Goal: Task Accomplishment & Management: Manage account settings

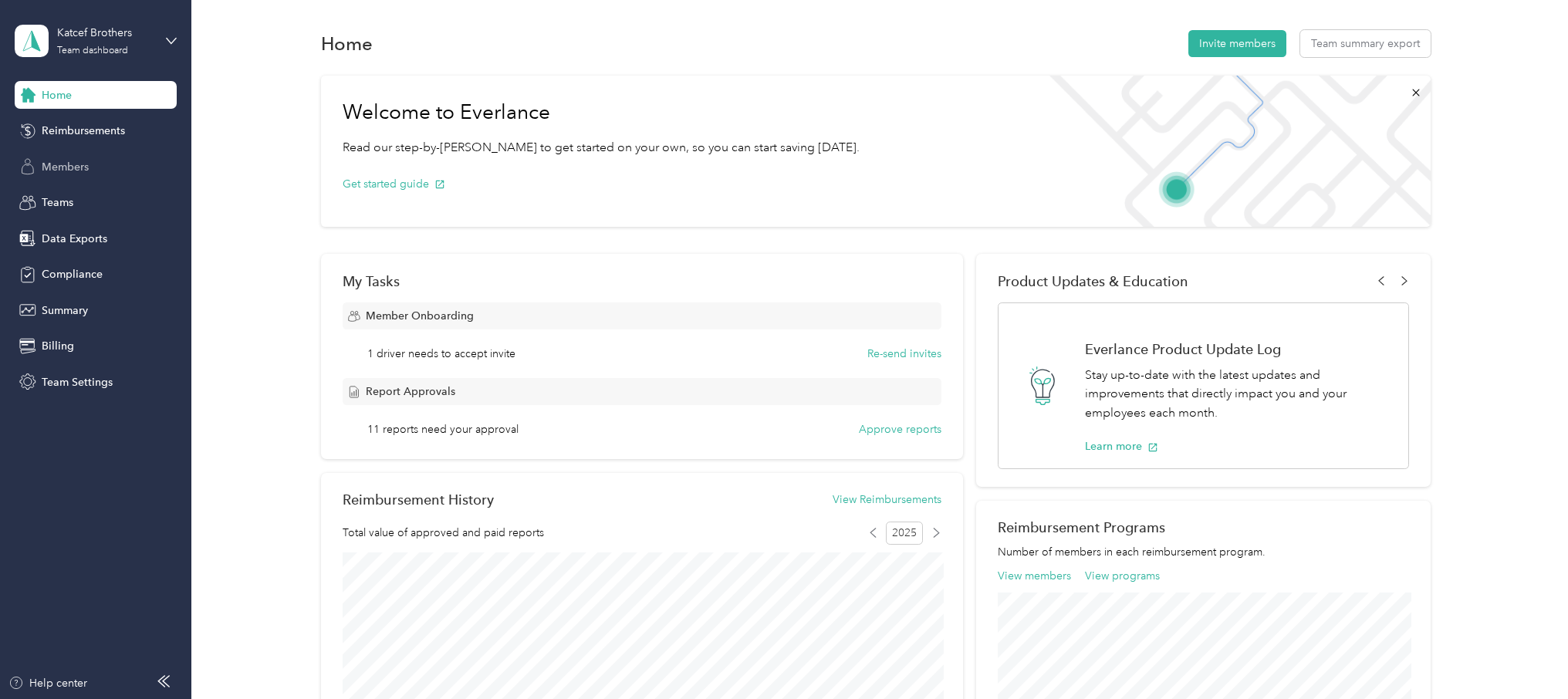
click at [68, 164] on span "Members" at bounding box center [65, 167] width 47 height 17
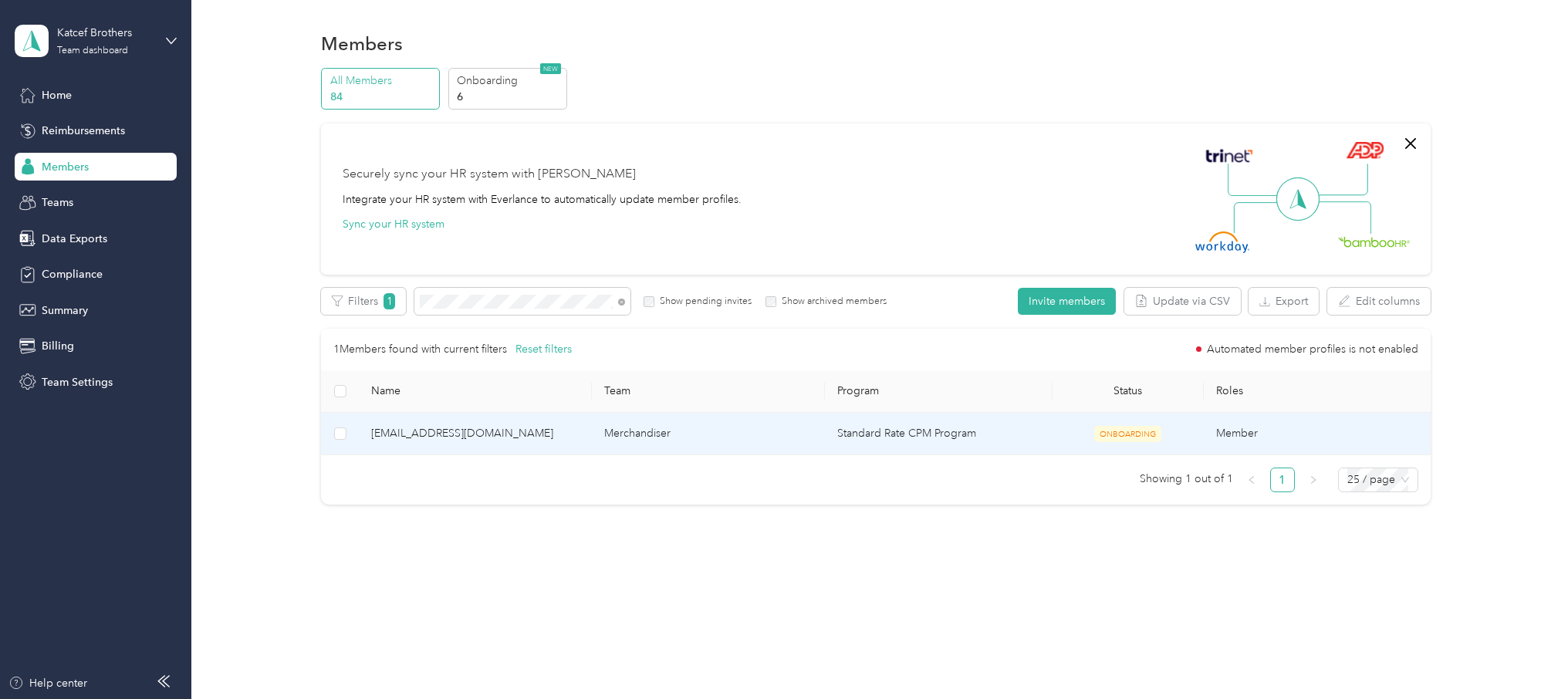
click at [661, 432] on td "Merchandiser" at bounding box center [708, 433] width 233 height 42
click at [456, 434] on span "[EMAIL_ADDRESS][DOMAIN_NAME]" at bounding box center [475, 433] width 208 height 17
click at [574, 440] on span "[EMAIL_ADDRESS][DOMAIN_NAME]" at bounding box center [475, 433] width 208 height 17
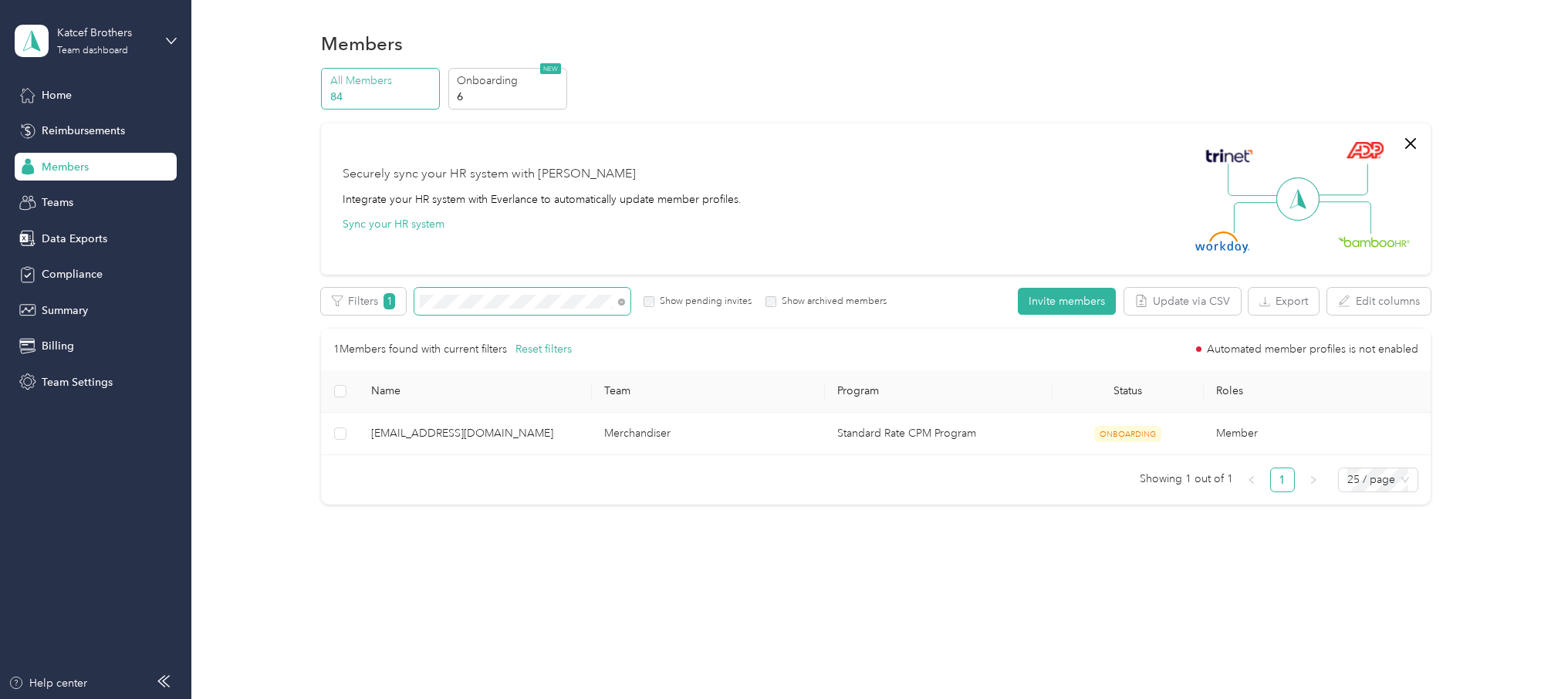
click at [416, 299] on span at bounding box center [522, 301] width 216 height 27
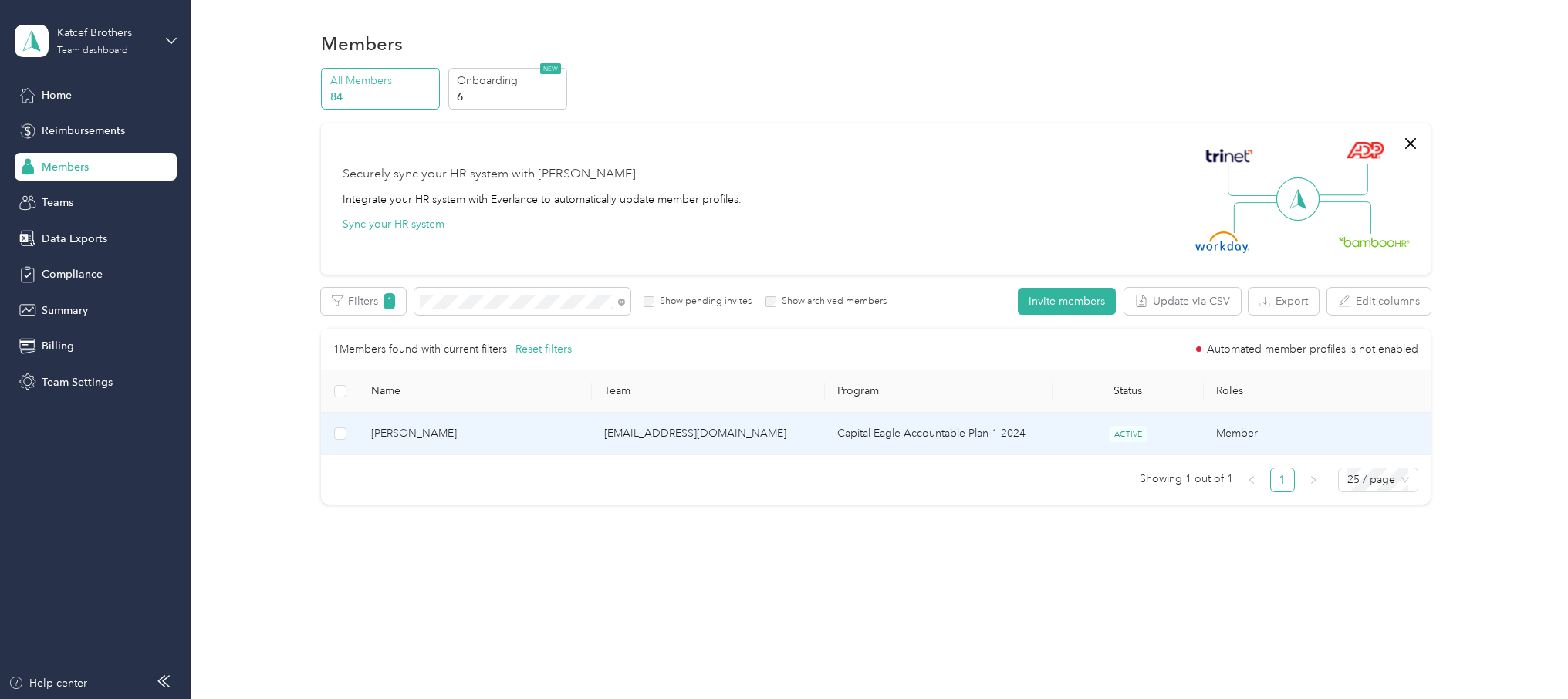
click at [637, 430] on td "[EMAIL_ADDRESS][DOMAIN_NAME]" at bounding box center [708, 433] width 233 height 42
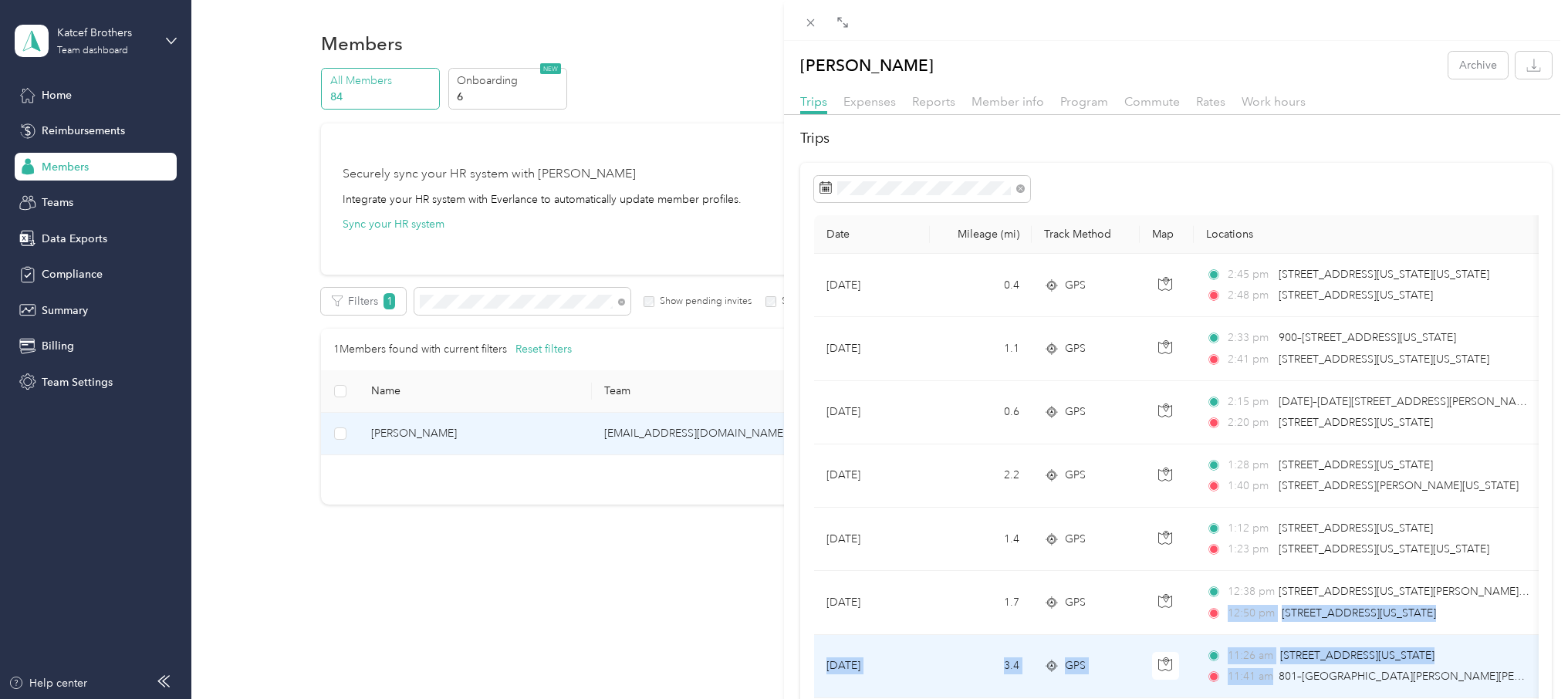
drag, startPoint x: 1225, startPoint y: 617, endPoint x: 1198, endPoint y: 677, distance: 65.8
click at [1128, 659] on td "GPS" at bounding box center [1085, 667] width 108 height 64
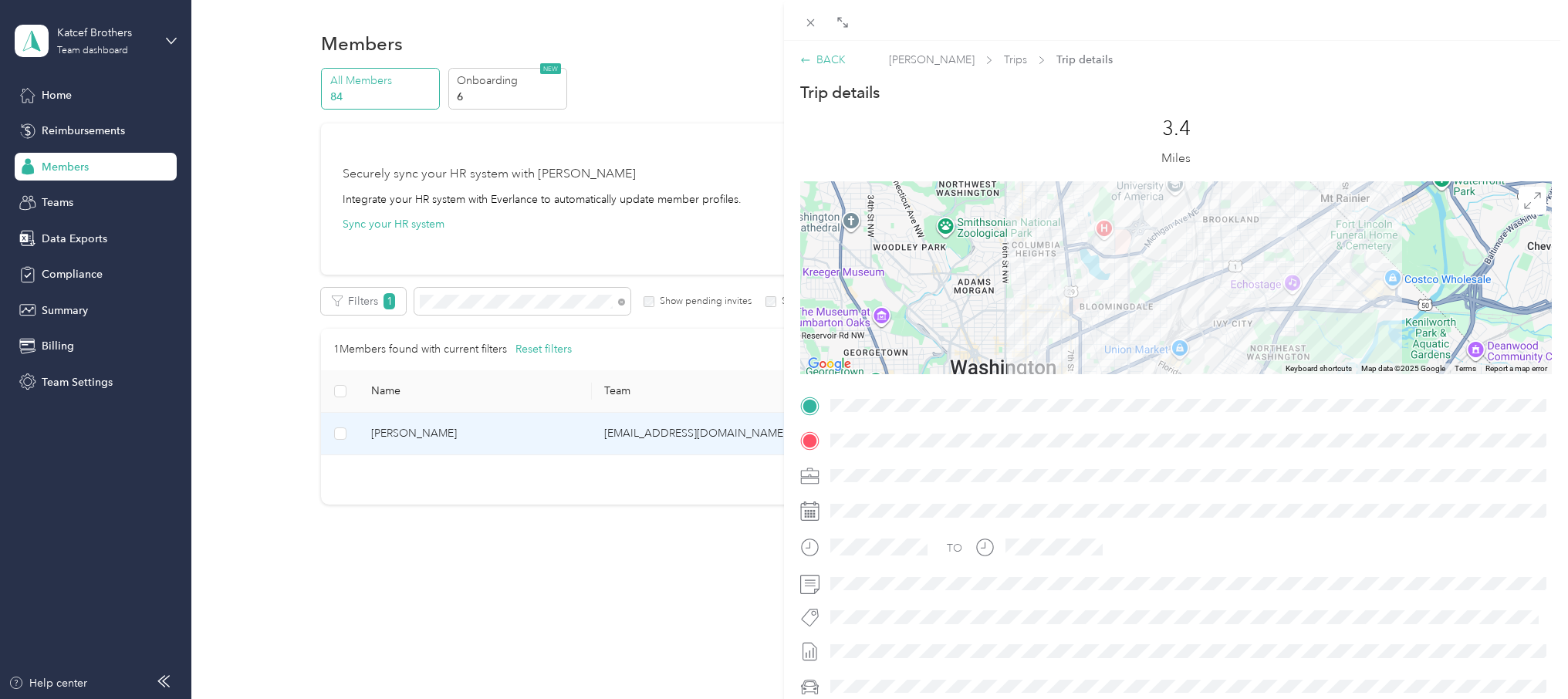
click at [803, 57] on icon at bounding box center [805, 60] width 11 height 11
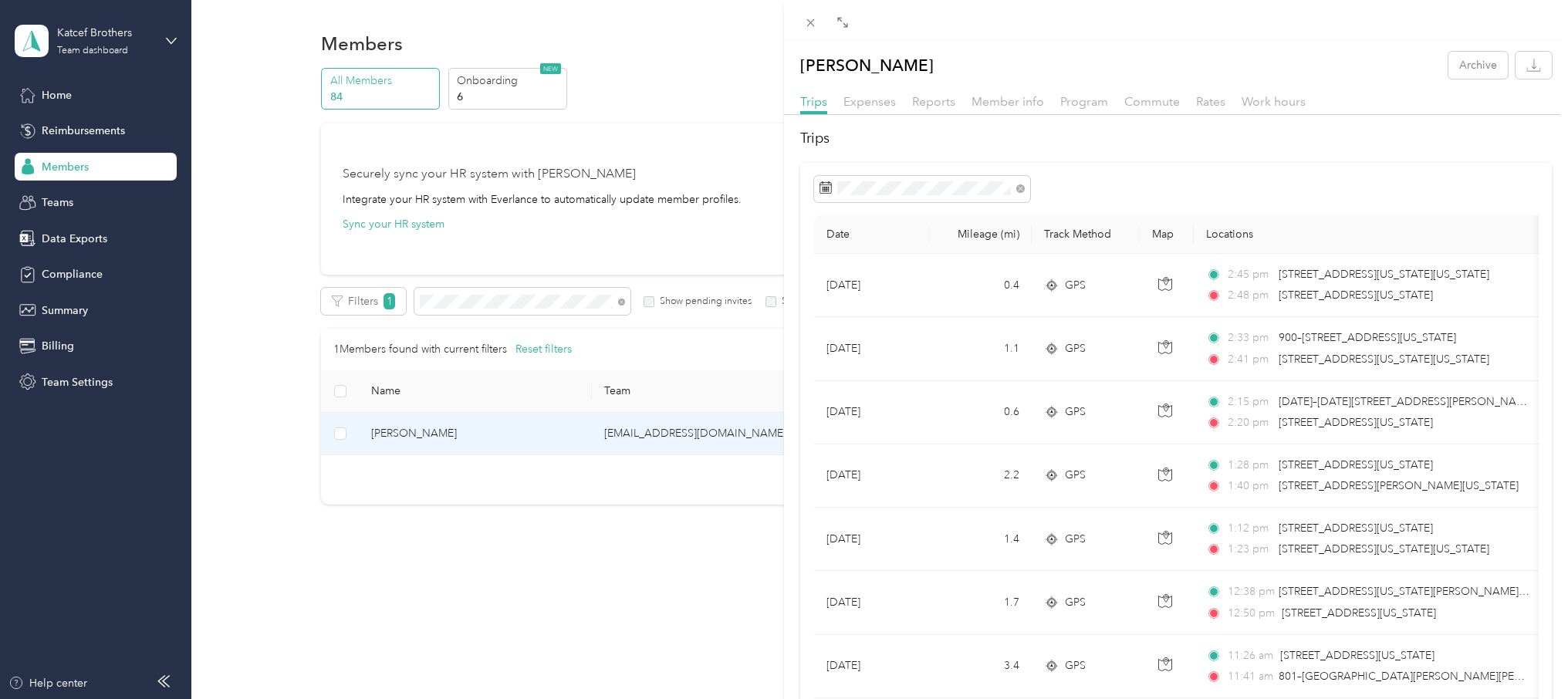
drag, startPoint x: 1437, startPoint y: 526, endPoint x: 1146, endPoint y: 664, distance: 322.1
click at [1384, 698] on html "Katcef Brothers Team dashboard Home Reimbursements Members Teams Data Exports C…" at bounding box center [780, 349] width 1560 height 699
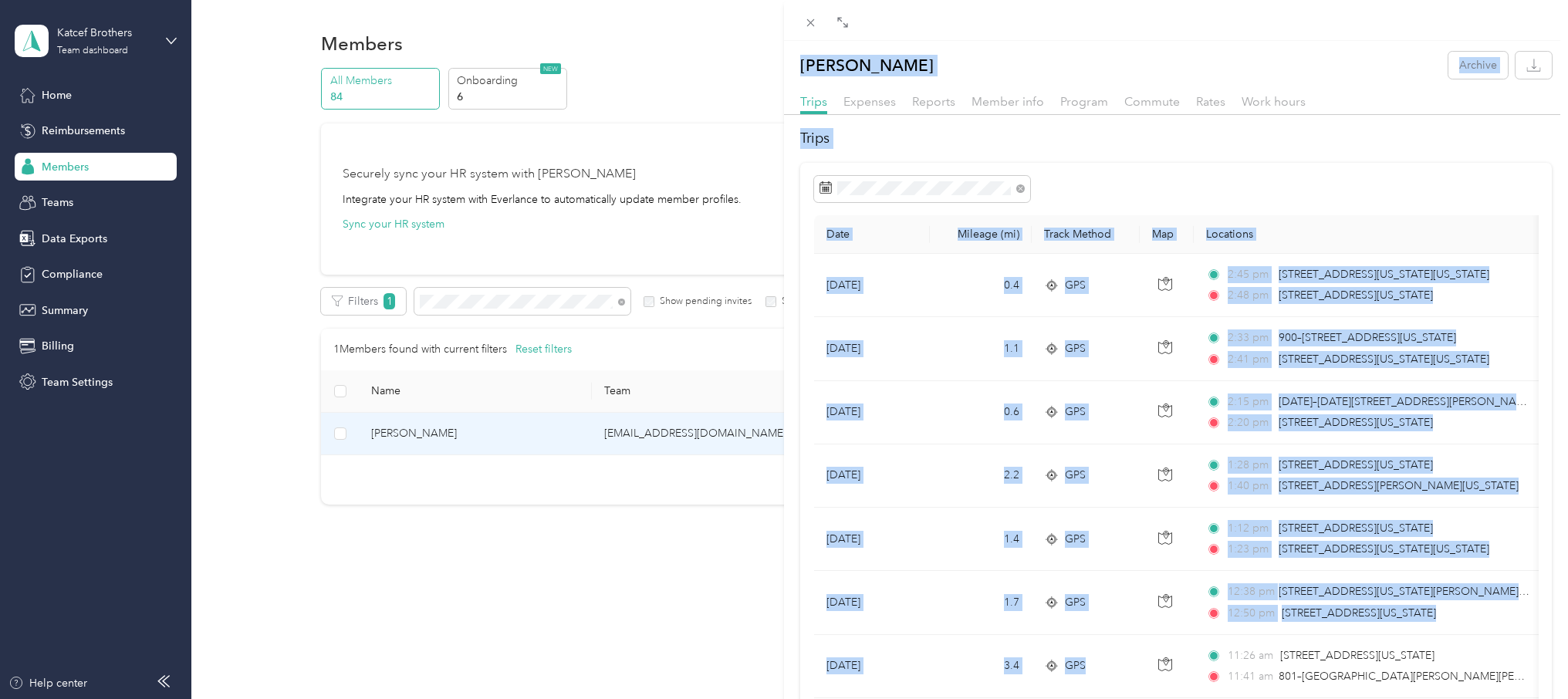
drag, startPoint x: 1125, startPoint y: 661, endPoint x: 1122, endPoint y: 708, distance: 47.1
click at [1122, 698] on html "Katcef Brothers Team dashboard Home Reimbursements Members Teams Data Exports C…" at bounding box center [780, 349] width 1560 height 699
click at [1506, 245] on th "Locations" at bounding box center [1371, 234] width 355 height 38
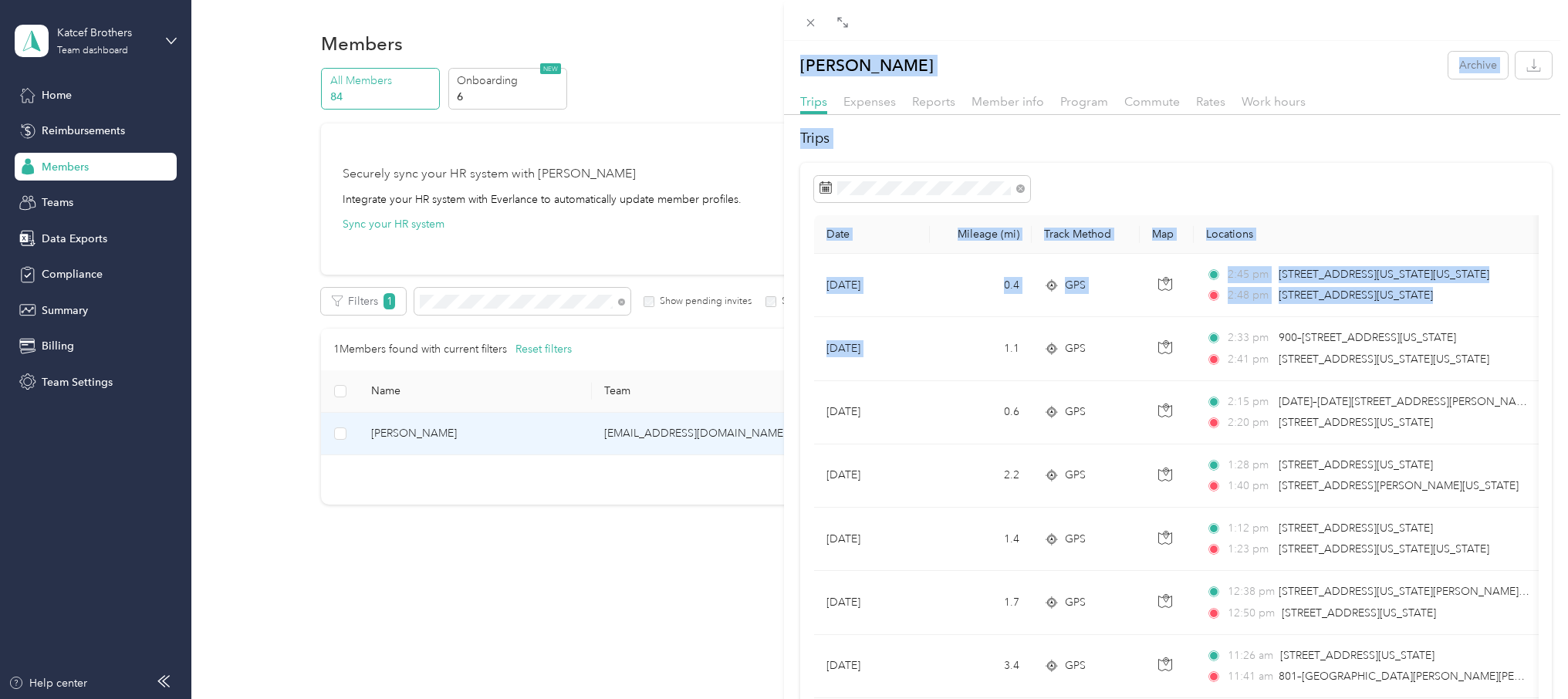
drag, startPoint x: 939, startPoint y: 357, endPoint x: 983, endPoint y: 693, distance: 338.9
click at [976, 698] on html "Katcef Brothers Team dashboard Home Reimbursements Members Teams Data Exports C…" at bounding box center [780, 349] width 1560 height 699
click at [1536, 65] on icon "button" at bounding box center [1533, 65] width 15 height 15
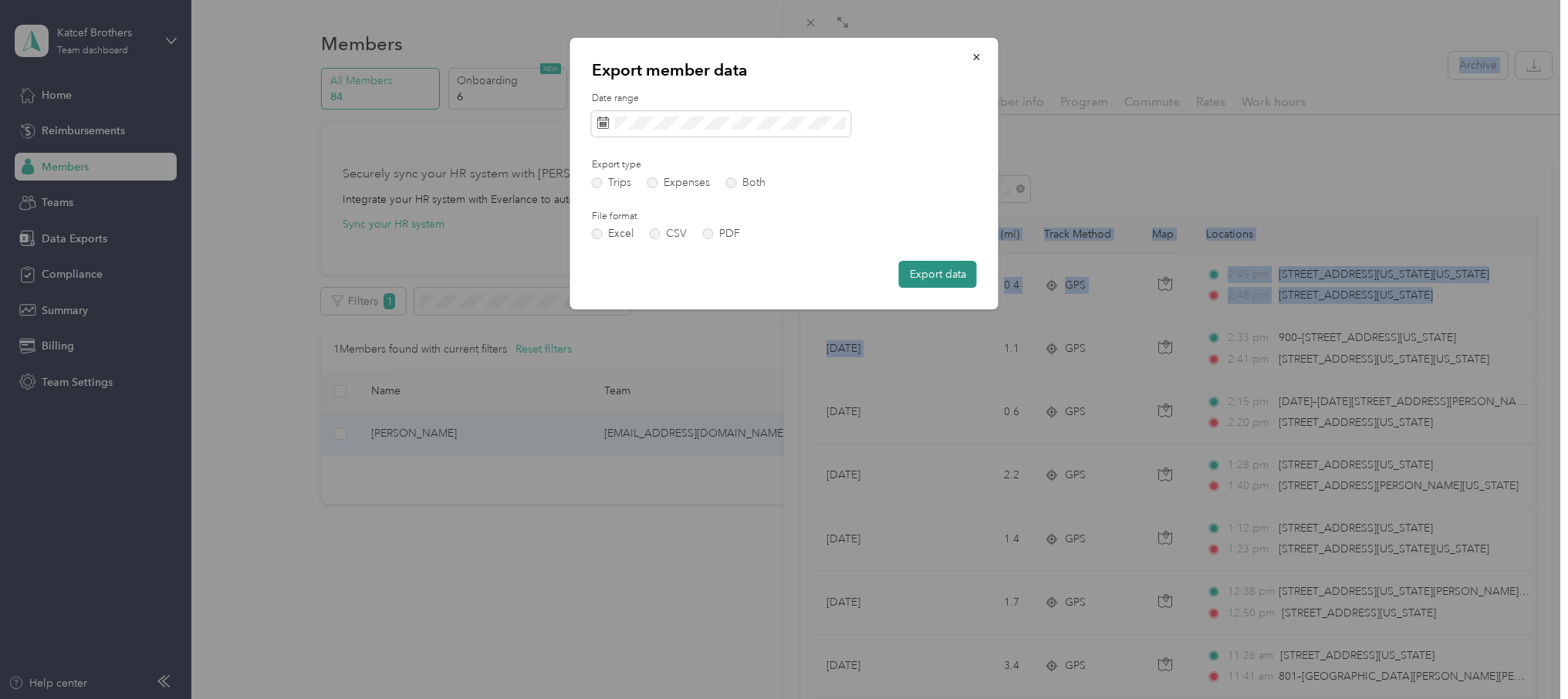
click at [936, 274] on button "Export data" at bounding box center [937, 275] width 78 height 27
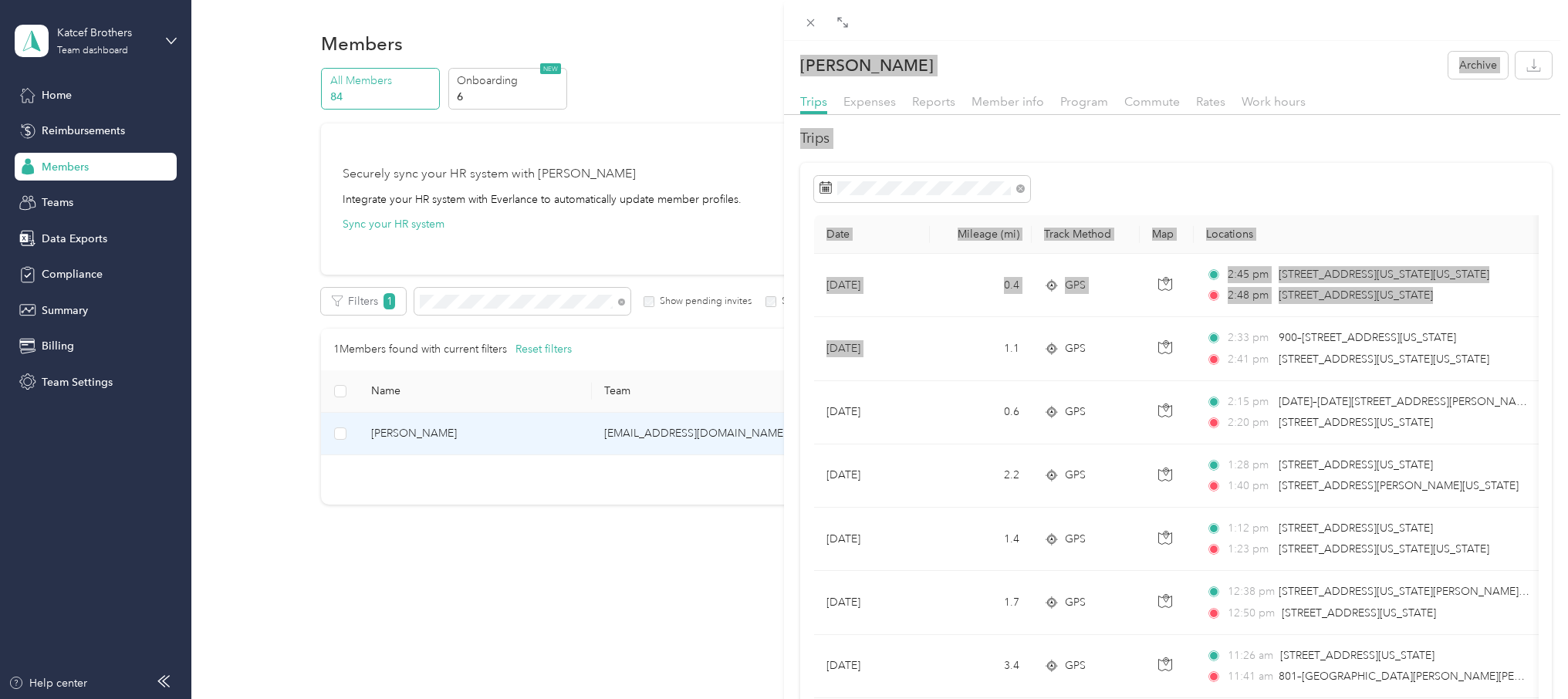
scroll to position [637, 0]
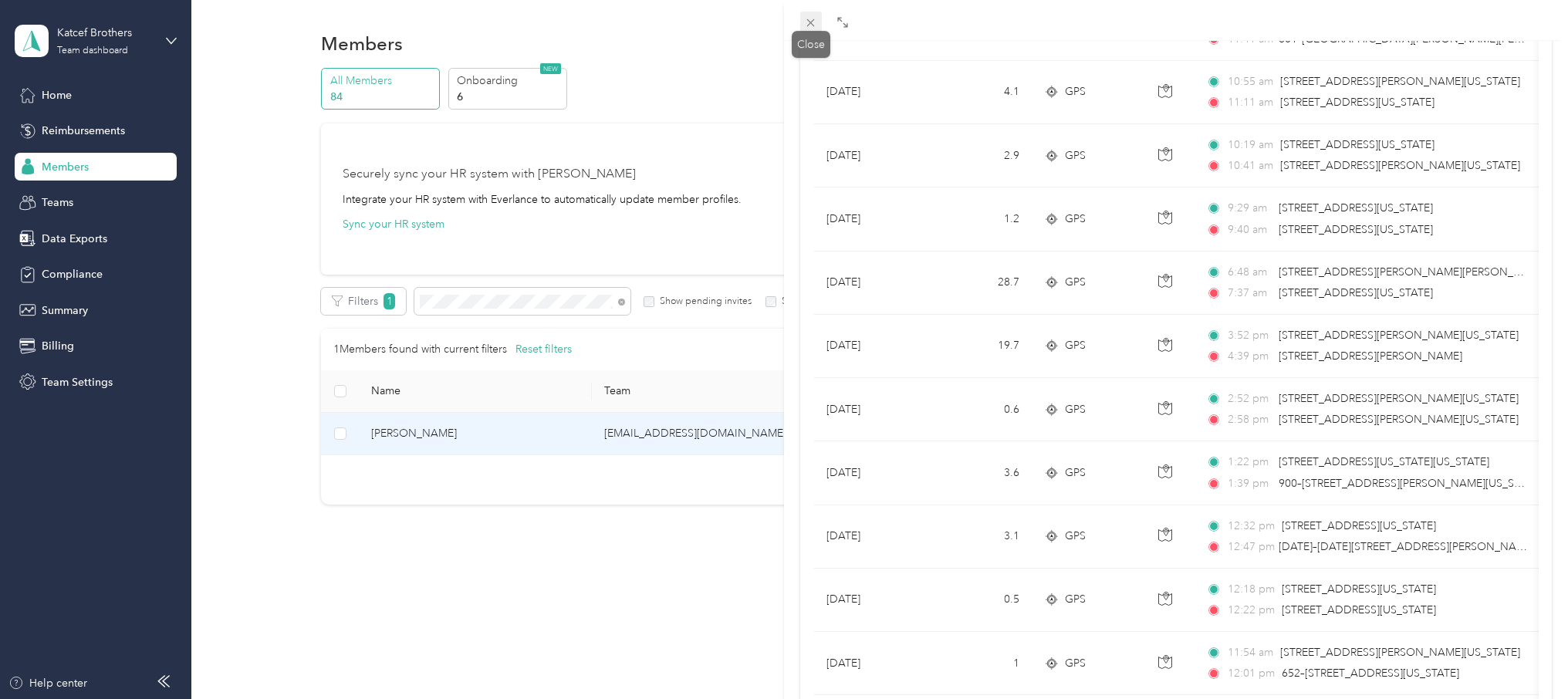
click at [808, 22] on icon at bounding box center [811, 23] width 8 height 8
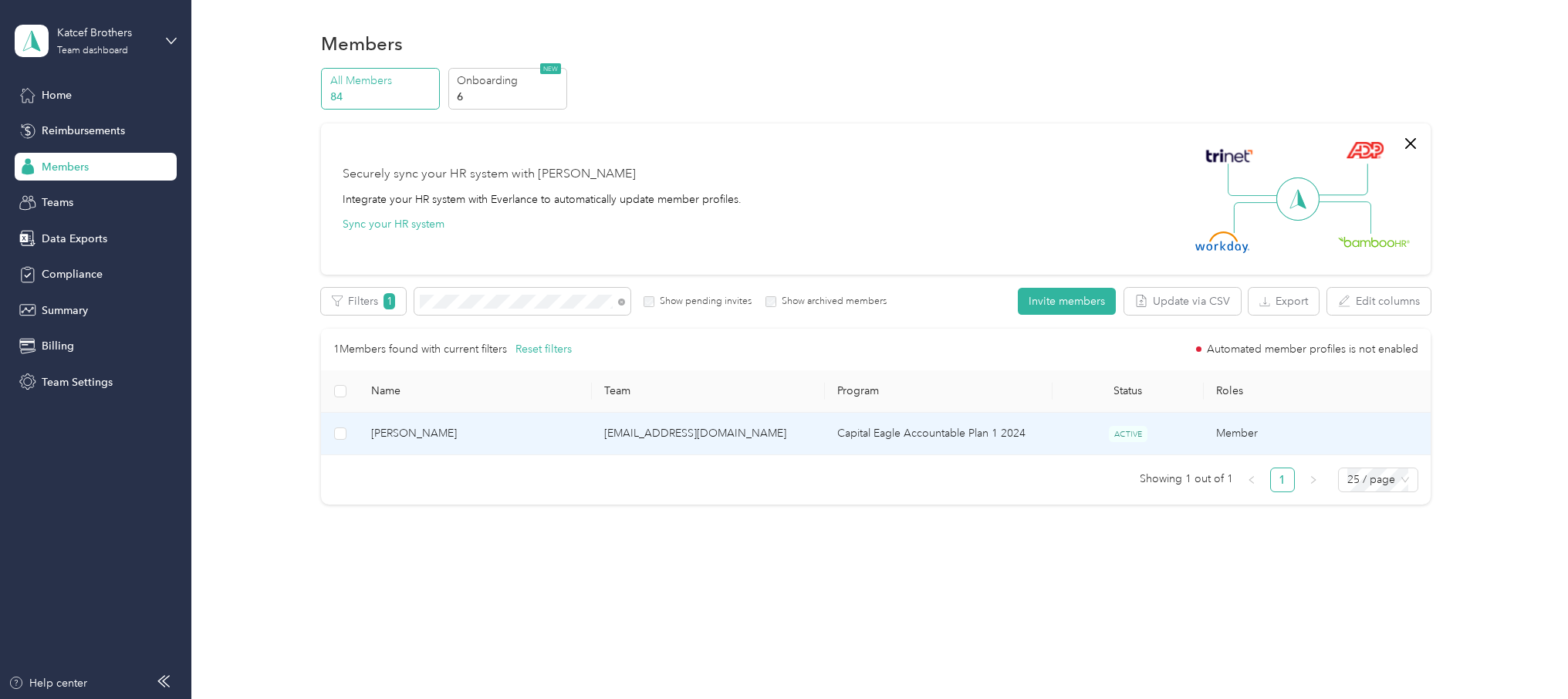
scroll to position [55, 0]
click at [472, 434] on span "[PERSON_NAME]" at bounding box center [475, 433] width 208 height 17
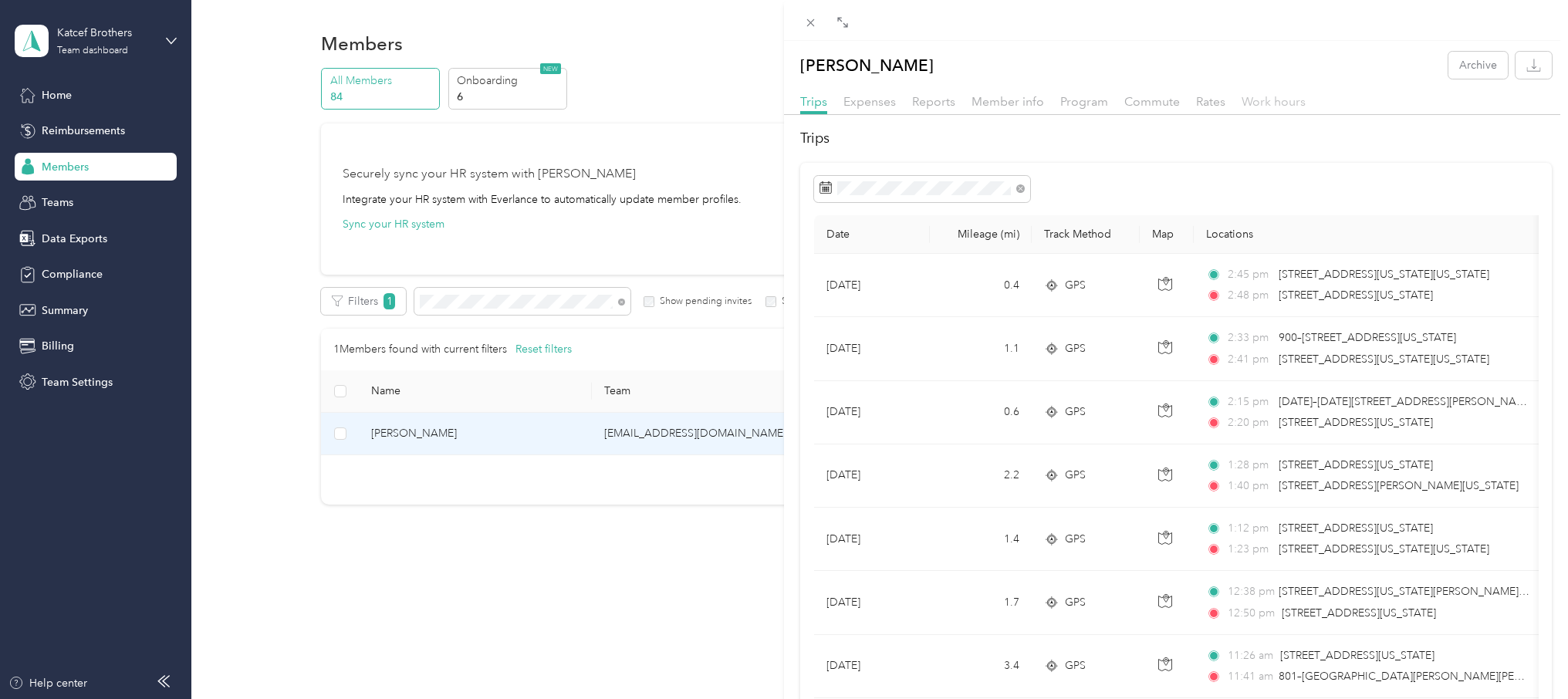
click at [1272, 106] on span "Work hours" at bounding box center [1274, 101] width 65 height 15
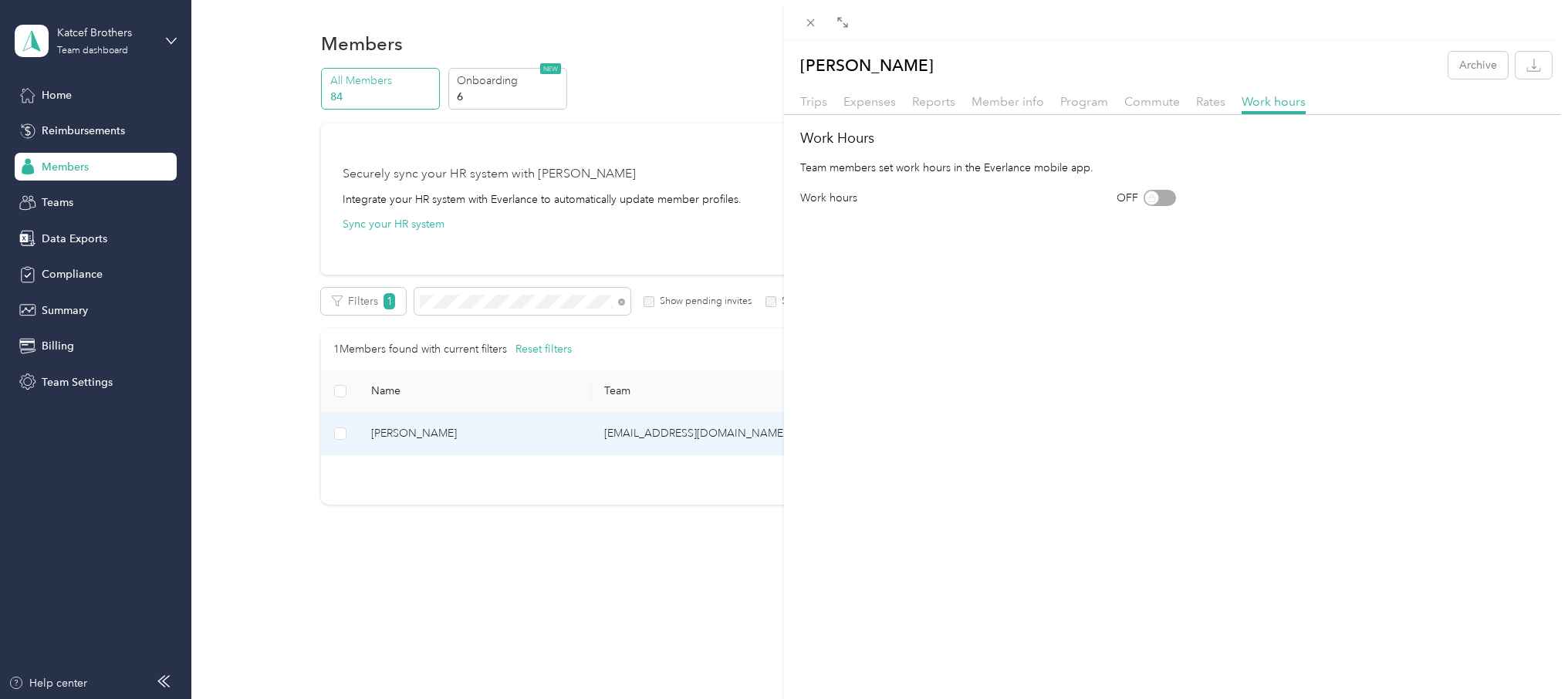
click at [441, 301] on div "[PERSON_NAME] Archive Trips Expenses Reports Member info Program Commute Rates …" at bounding box center [784, 349] width 1568 height 699
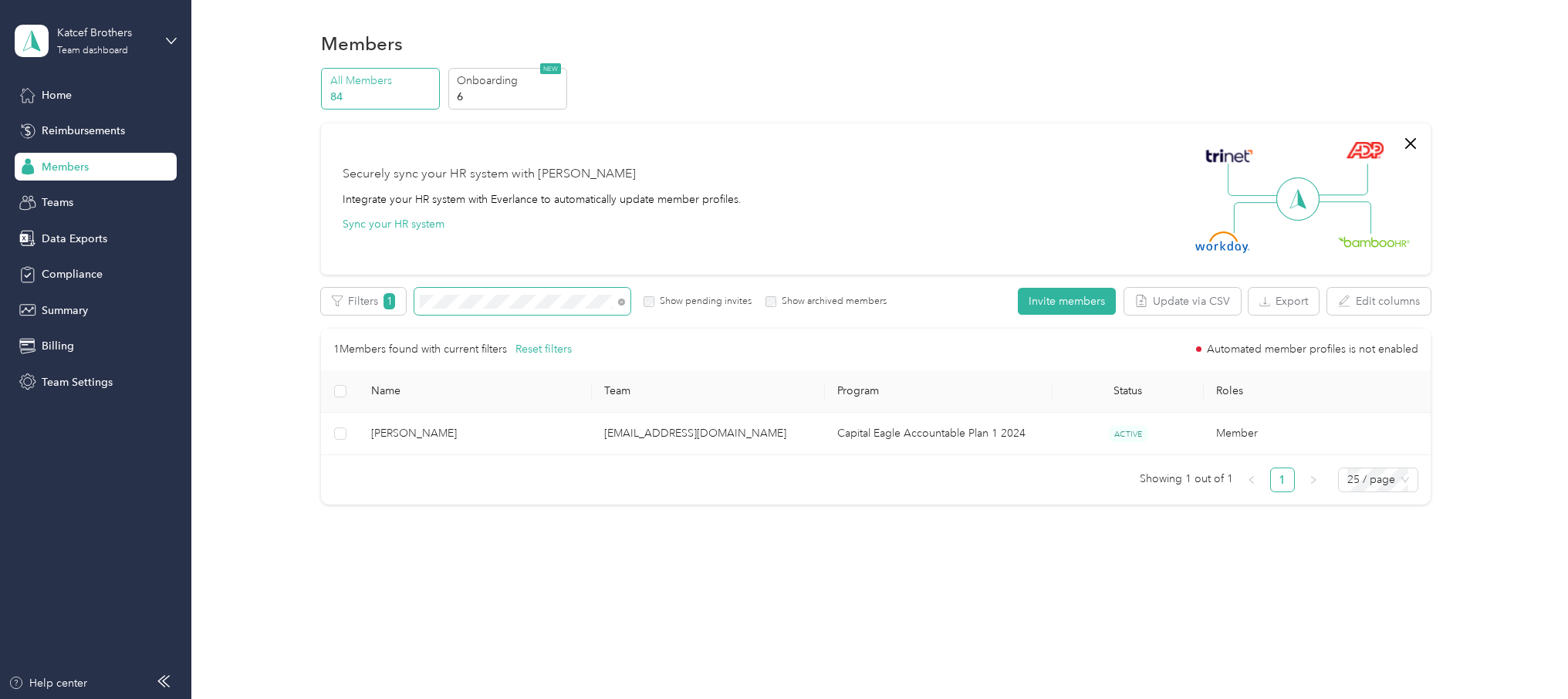
drag, startPoint x: 438, startPoint y: 302, endPoint x: 413, endPoint y: 303, distance: 25.0
click at [413, 303] on div "Filters 1 Show pending invites Show archived members" at bounding box center [603, 301] width 566 height 27
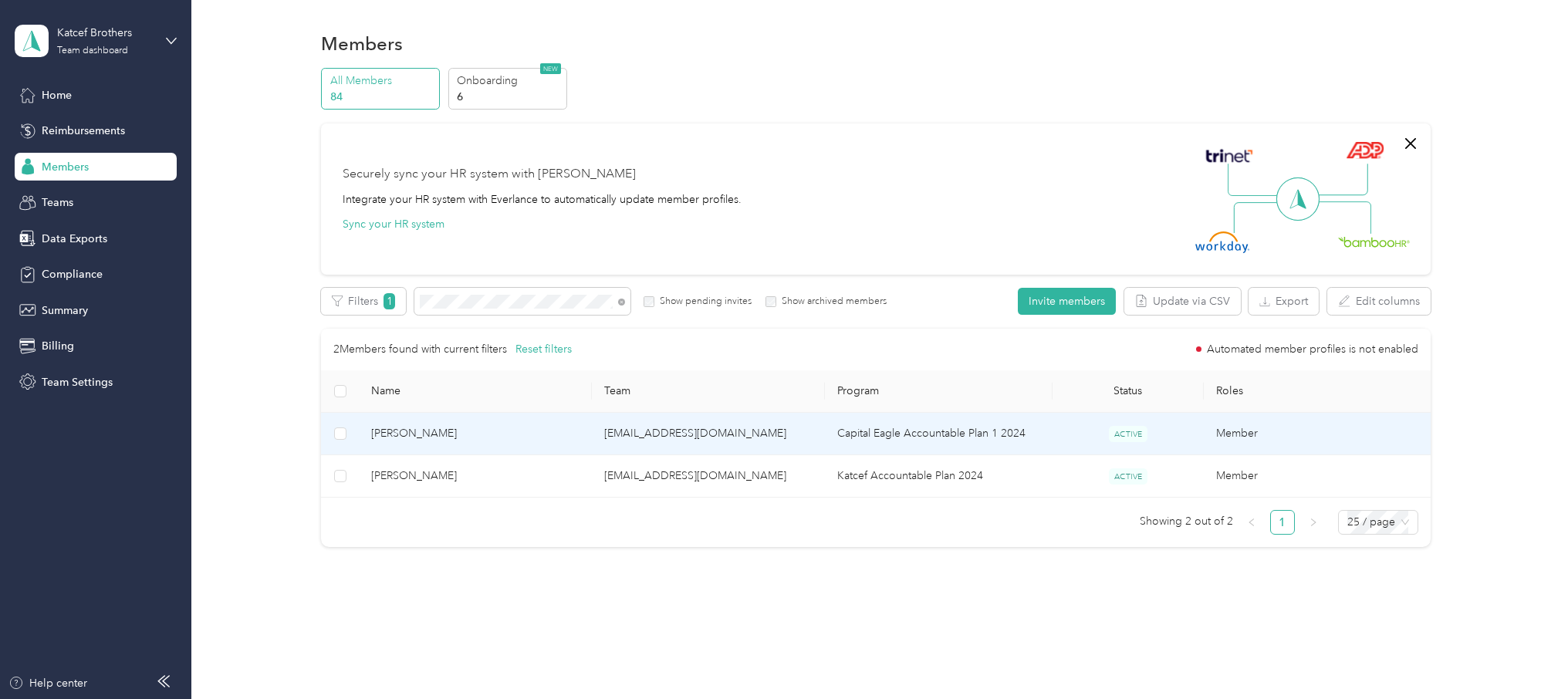
click at [725, 438] on td "[EMAIL_ADDRESS][DOMAIN_NAME]" at bounding box center [708, 433] width 233 height 42
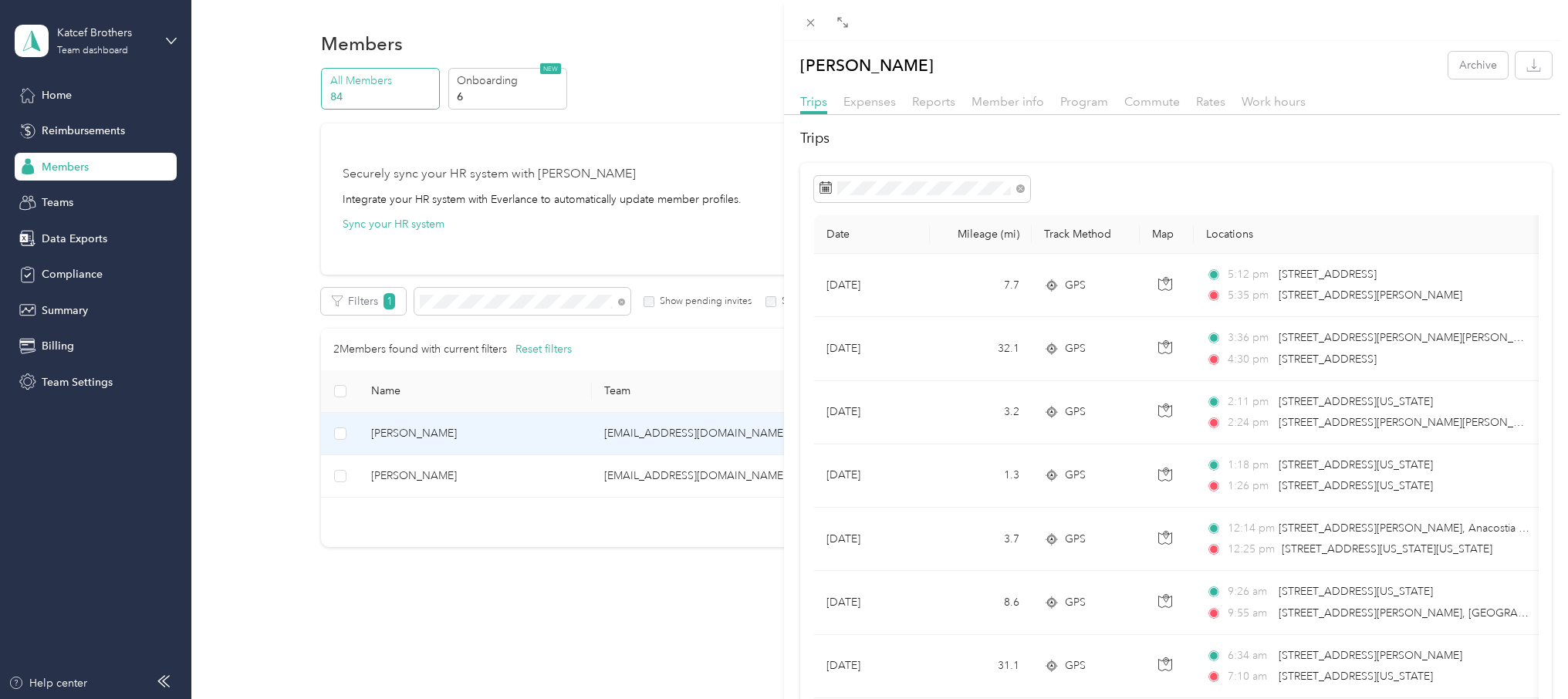
click at [448, 300] on div "[PERSON_NAME] Archive Trips Expenses Reports Member info Program Commute Rates …" at bounding box center [784, 349] width 1568 height 699
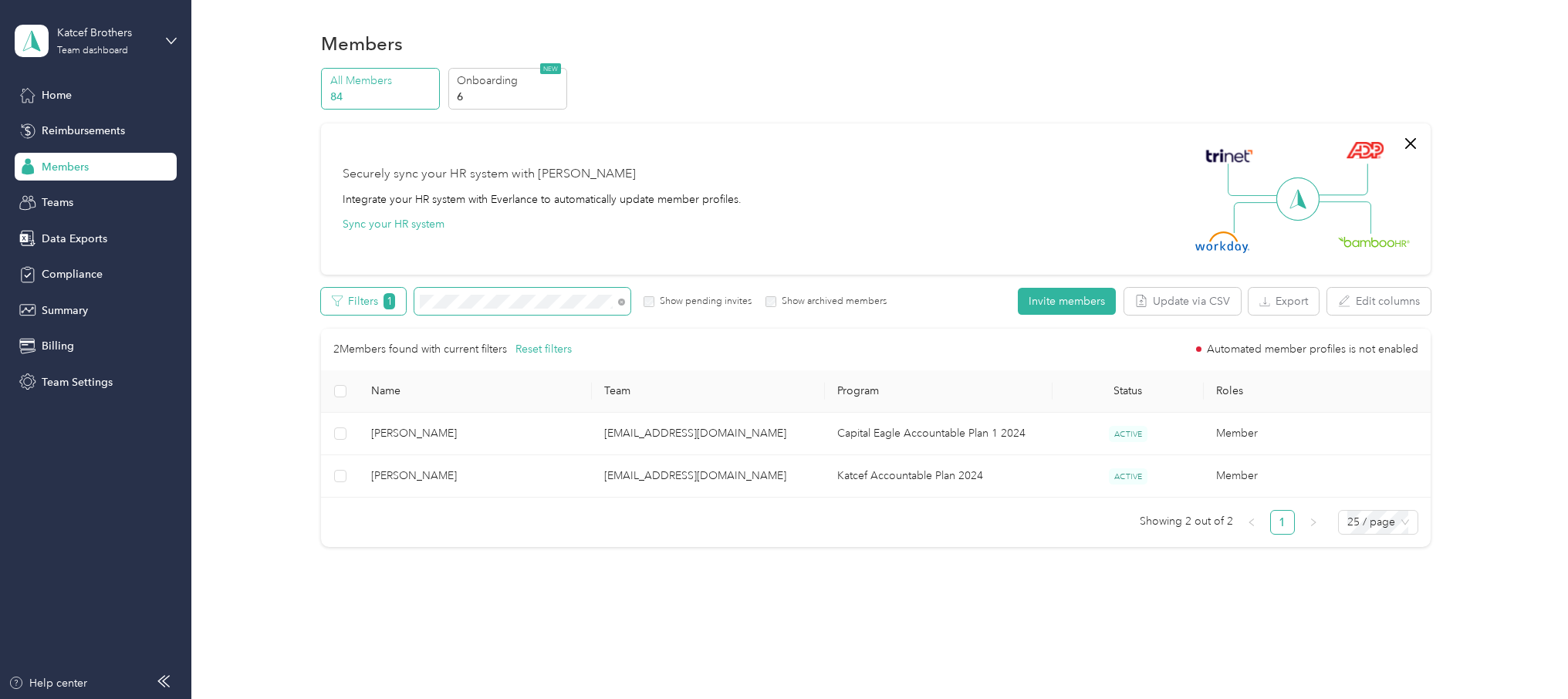
drag, startPoint x: 445, startPoint y: 302, endPoint x: 397, endPoint y: 301, distance: 48.0
click at [397, 301] on div "Filters 1 Show pending invites Show archived members" at bounding box center [603, 301] width 566 height 27
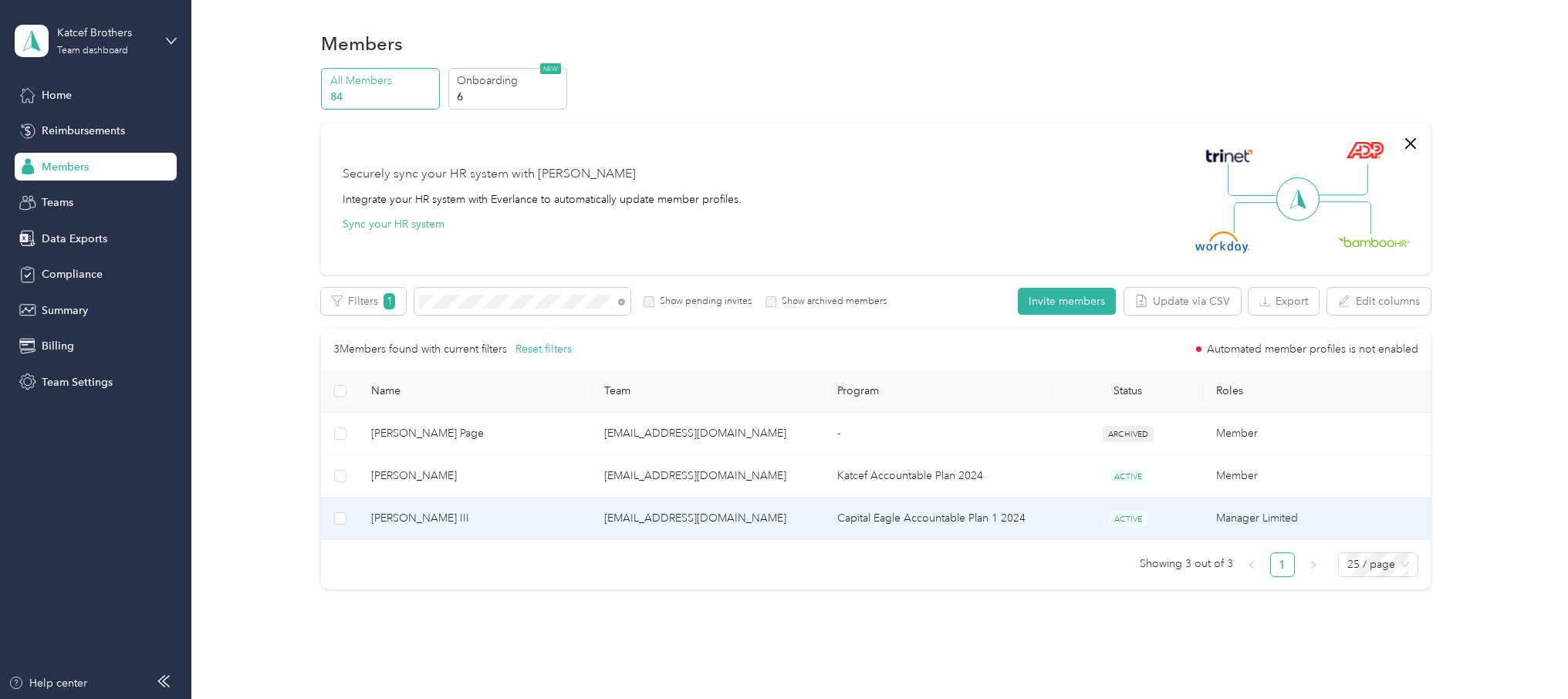
click at [661, 515] on td "[EMAIL_ADDRESS][DOMAIN_NAME]" at bounding box center [708, 518] width 233 height 42
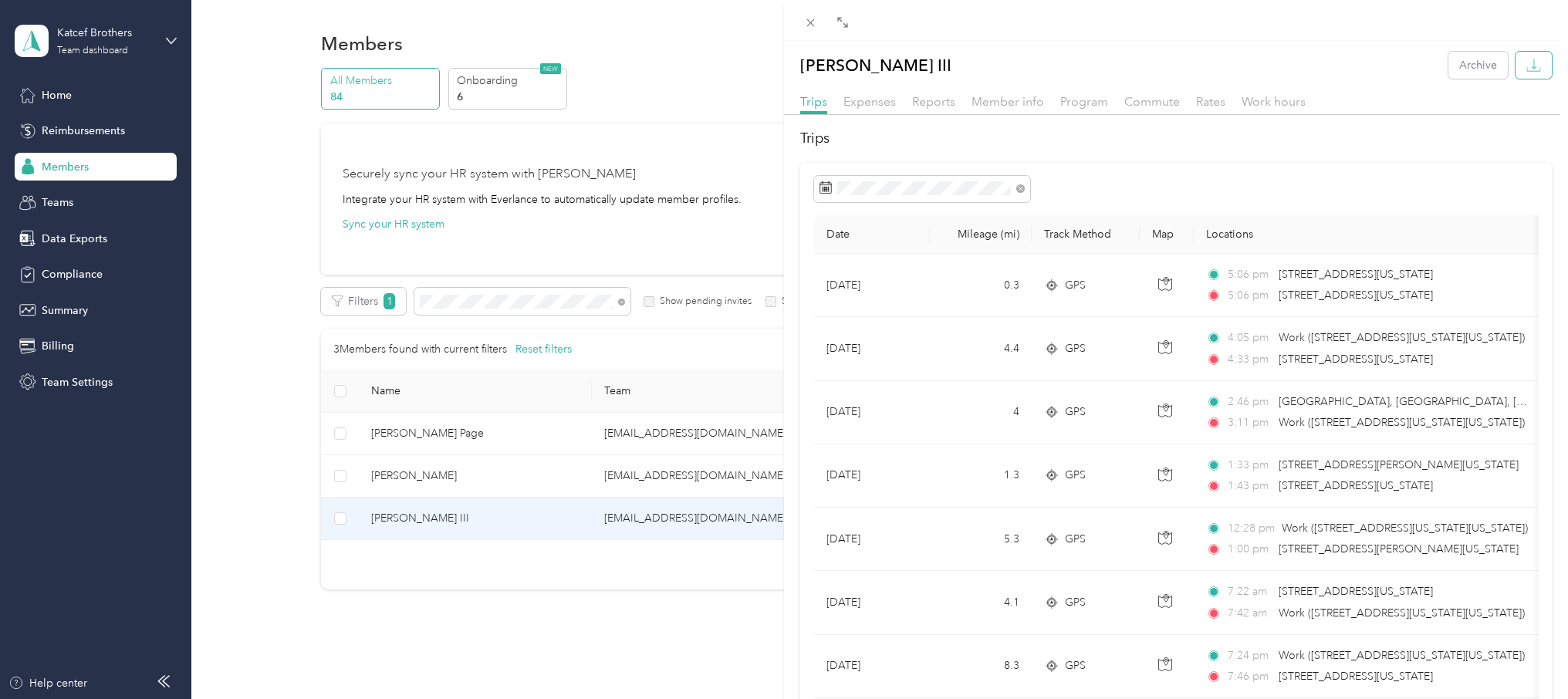
click at [1532, 65] on icon "button" at bounding box center [1533, 65] width 15 height 15
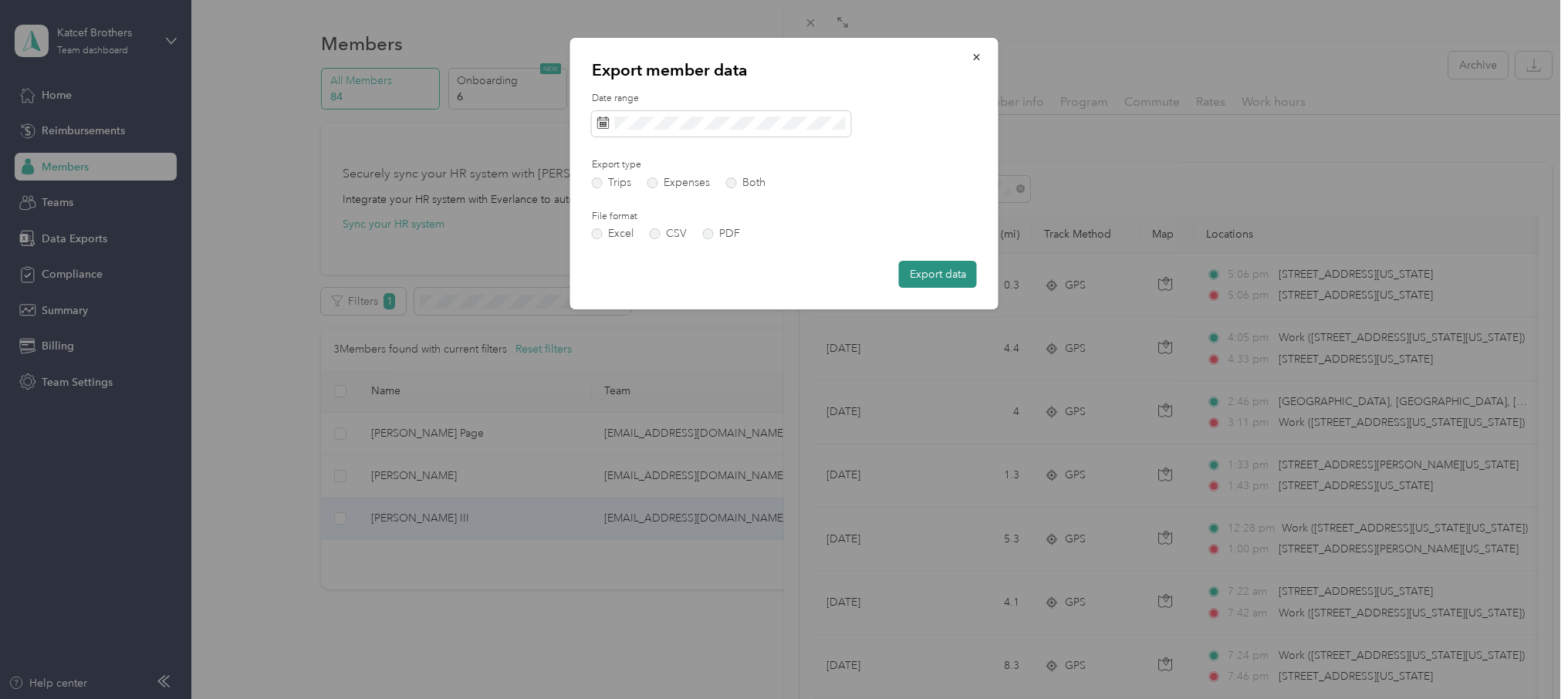
click at [936, 272] on button "Export data" at bounding box center [937, 275] width 78 height 27
